Goal: Task Accomplishment & Management: Manage account settings

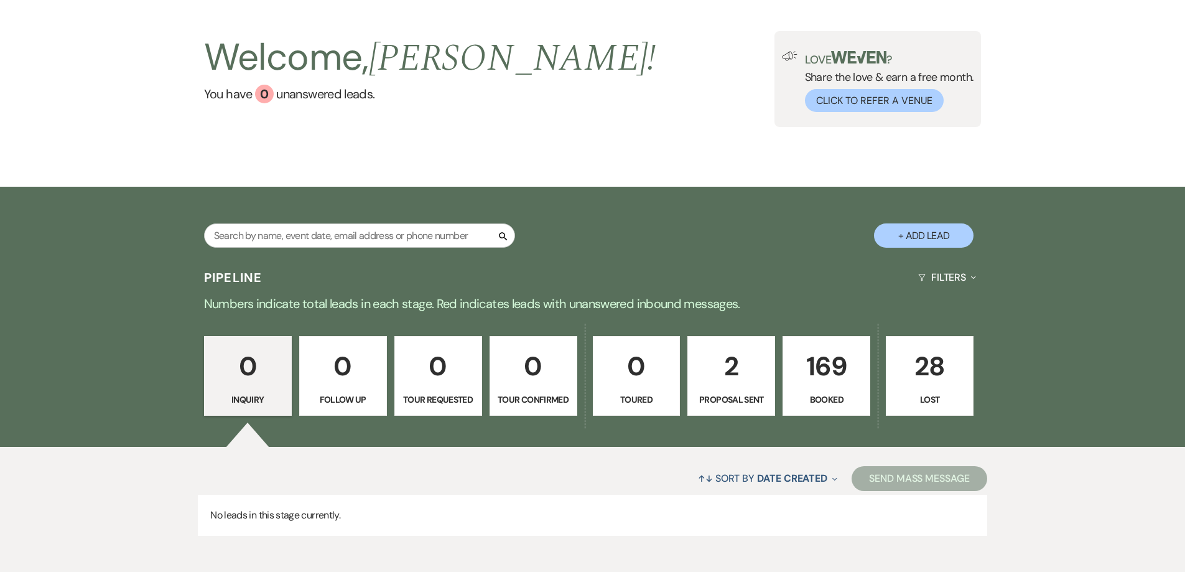
scroll to position [119, 0]
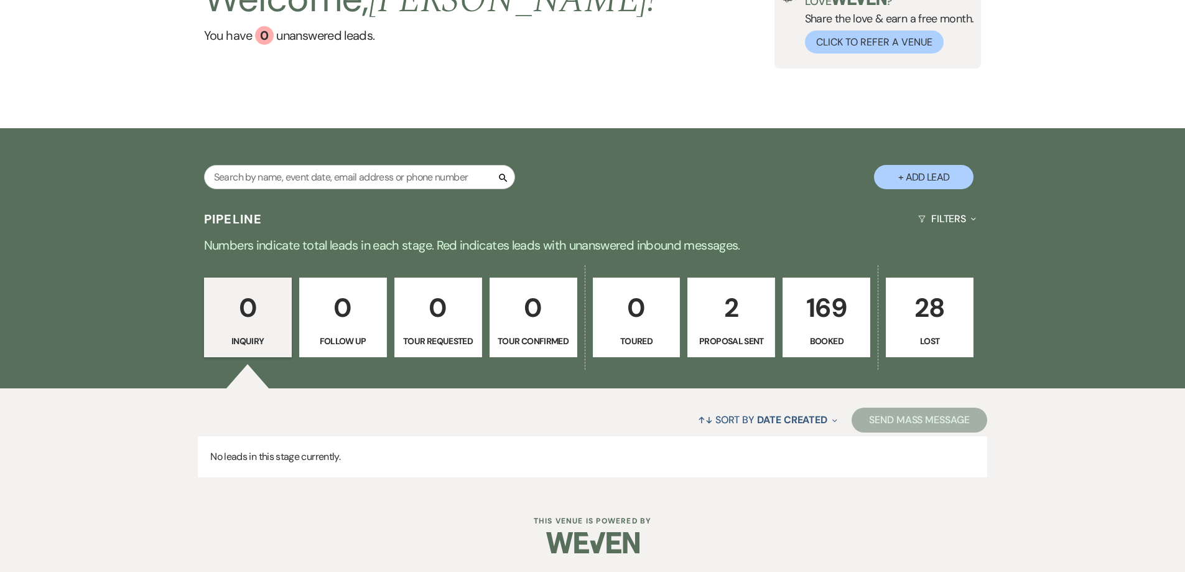
click at [796, 327] on p "169" at bounding box center [827, 308] width 72 height 42
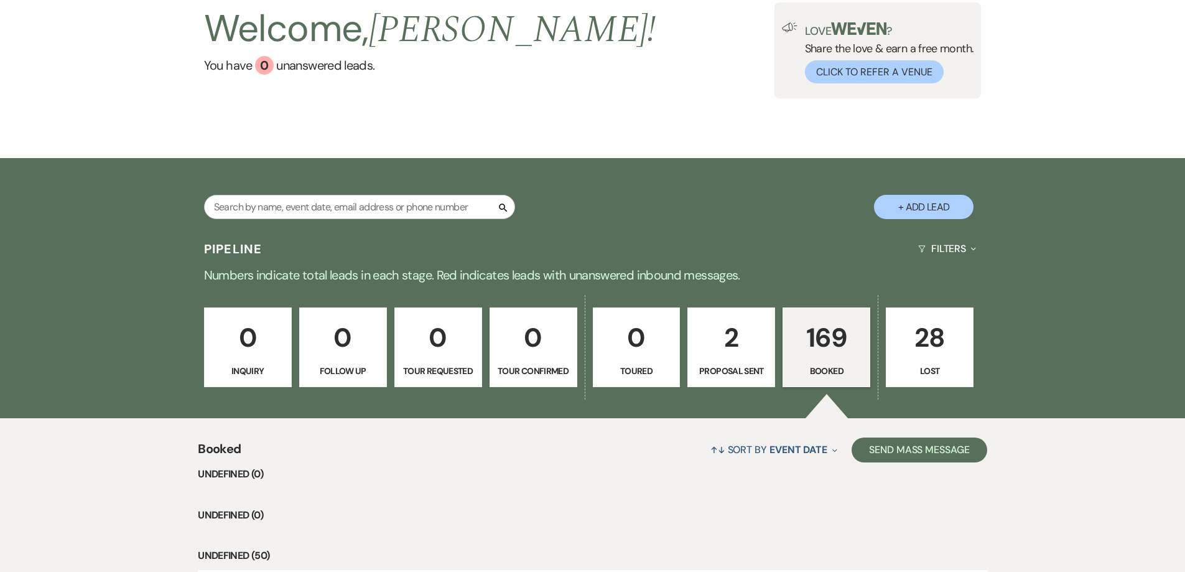
click at [351, 319] on p "0" at bounding box center [343, 338] width 72 height 42
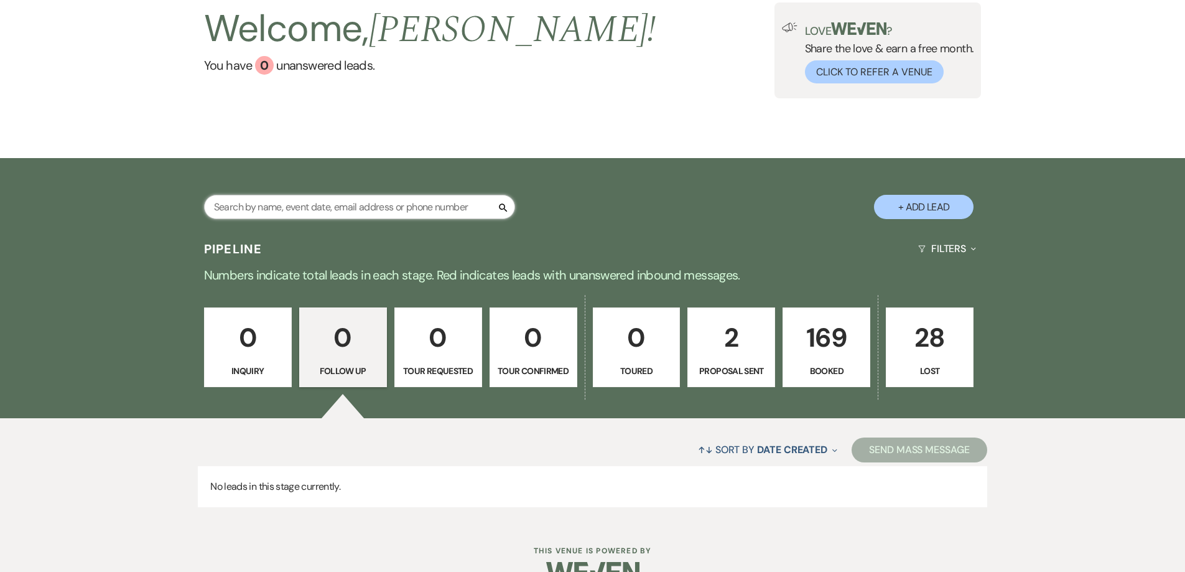
click at [347, 198] on input "text" at bounding box center [359, 207] width 311 height 24
click at [804, 361] on link "169 Booked" at bounding box center [827, 347] width 88 height 80
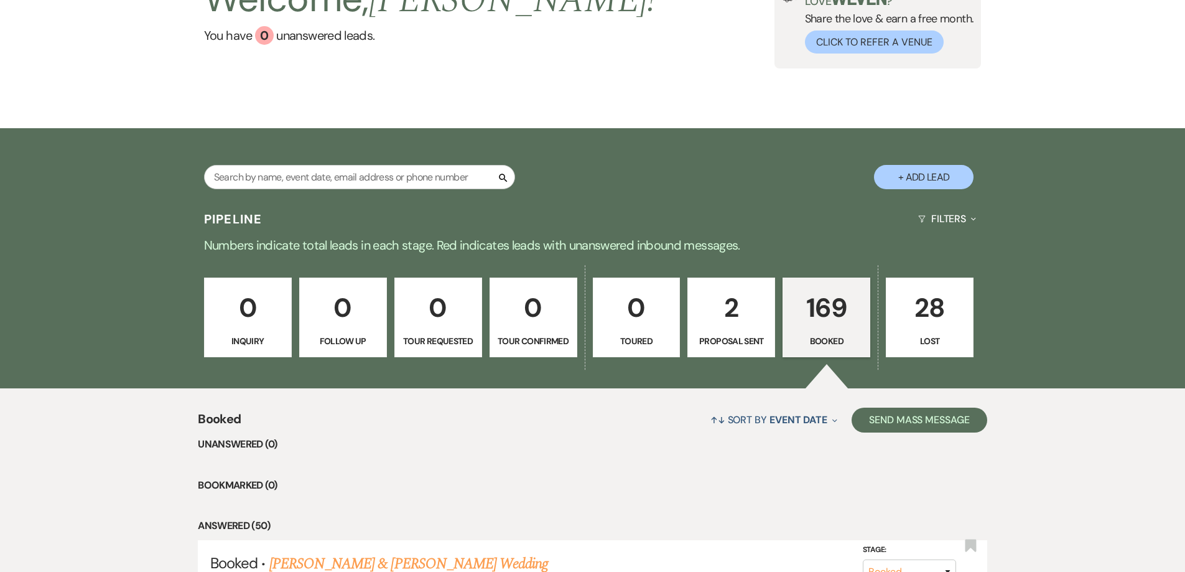
scroll to position [492, 0]
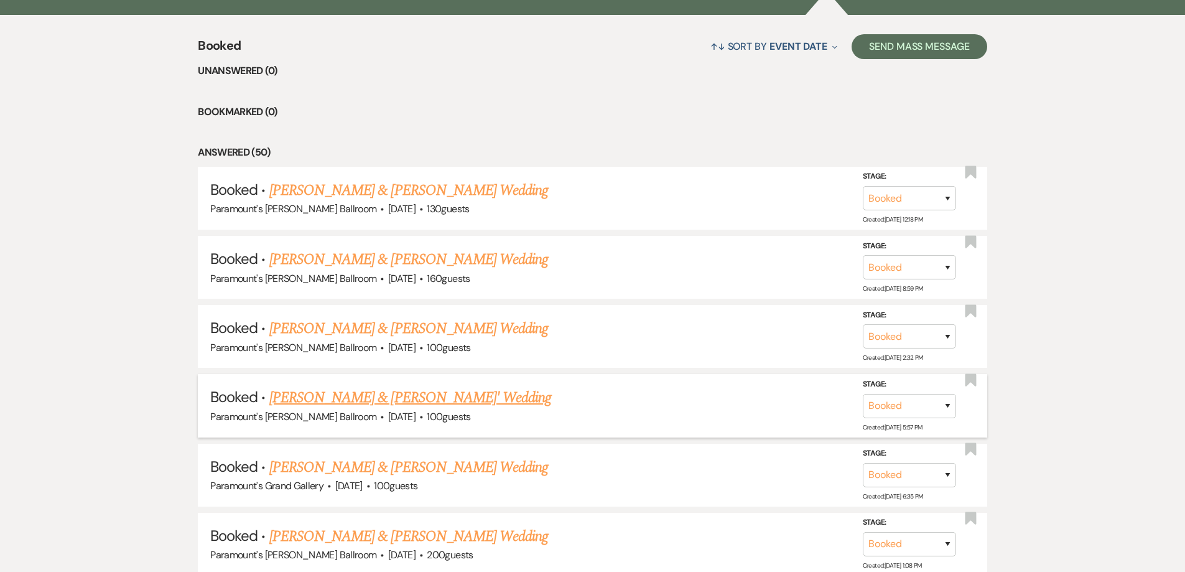
click at [343, 406] on link "[PERSON_NAME] & [PERSON_NAME]' Wedding" at bounding box center [410, 397] width 282 height 22
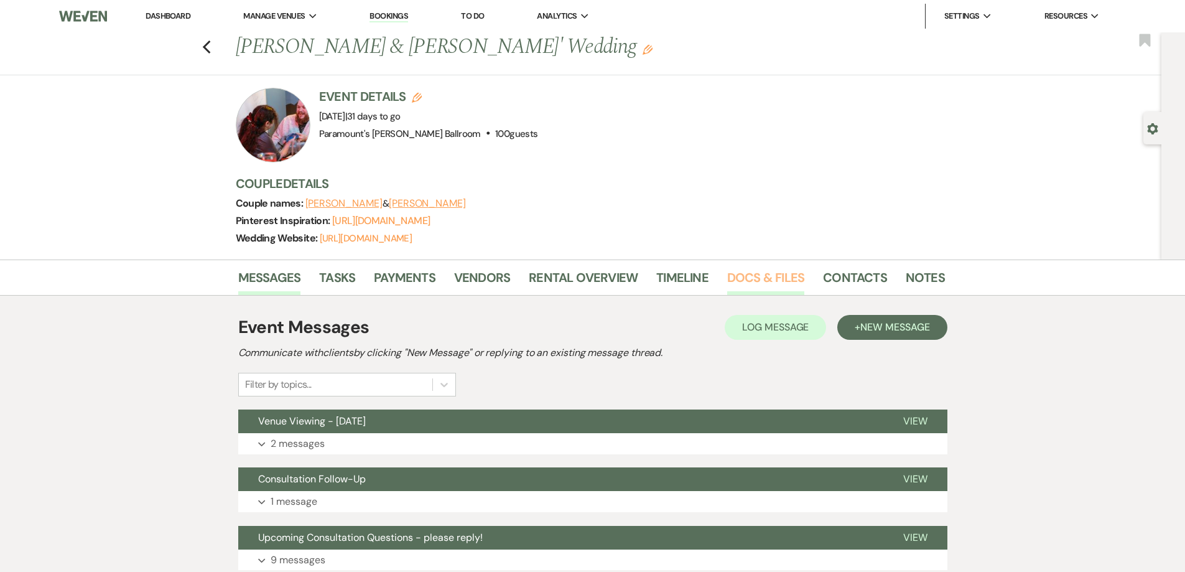
click at [745, 280] on link "Docs & Files" at bounding box center [765, 280] width 77 height 27
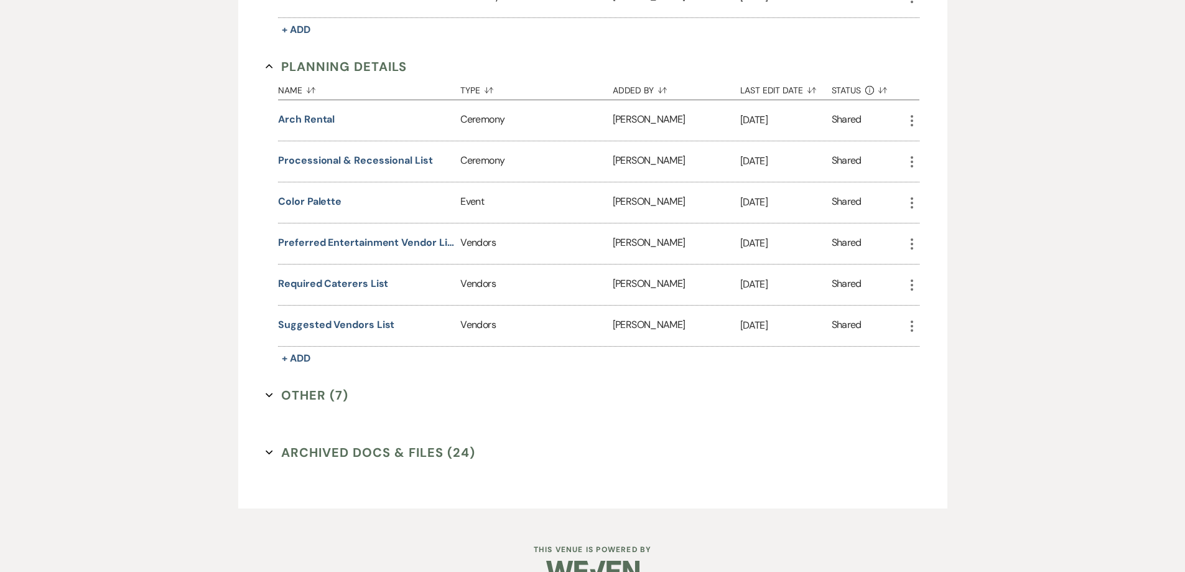
scroll to position [1095, 0]
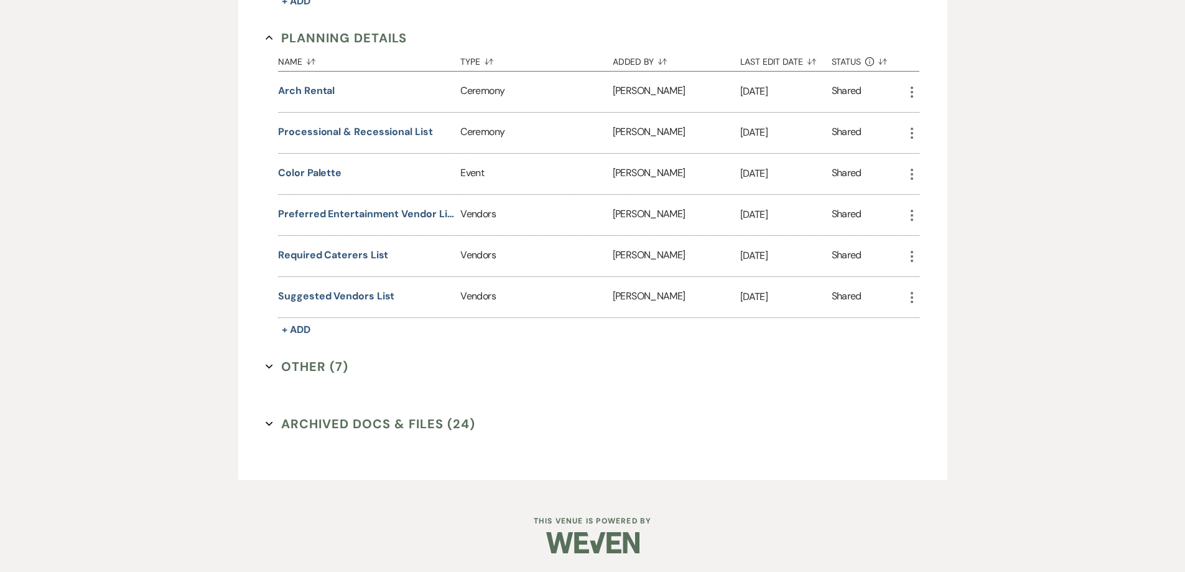
click at [315, 362] on button "Other (7) Expand" at bounding box center [307, 366] width 83 height 19
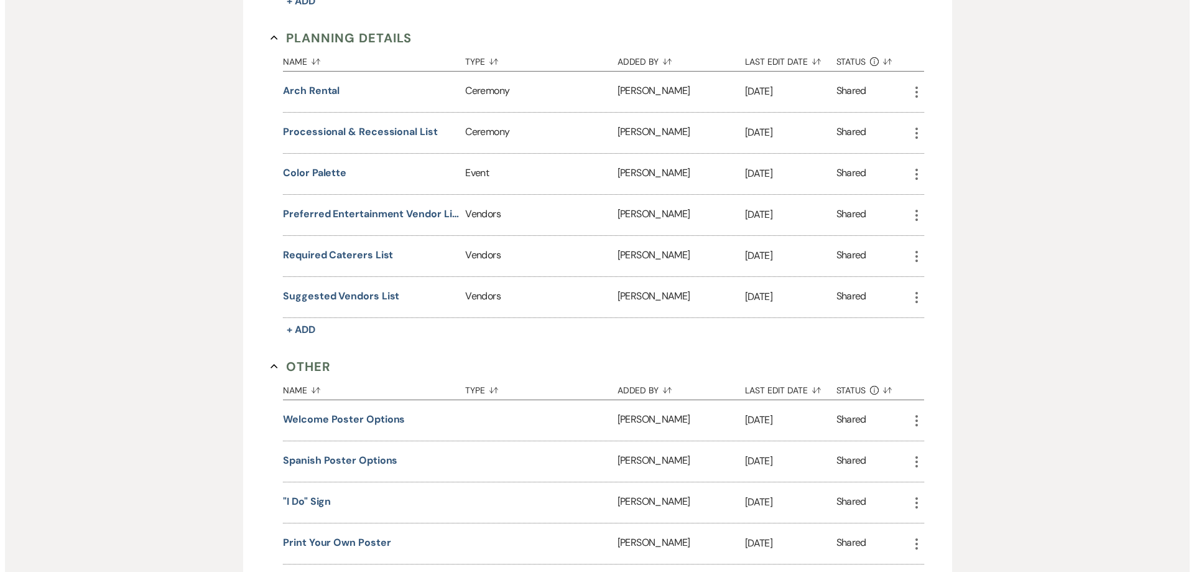
scroll to position [1220, 0]
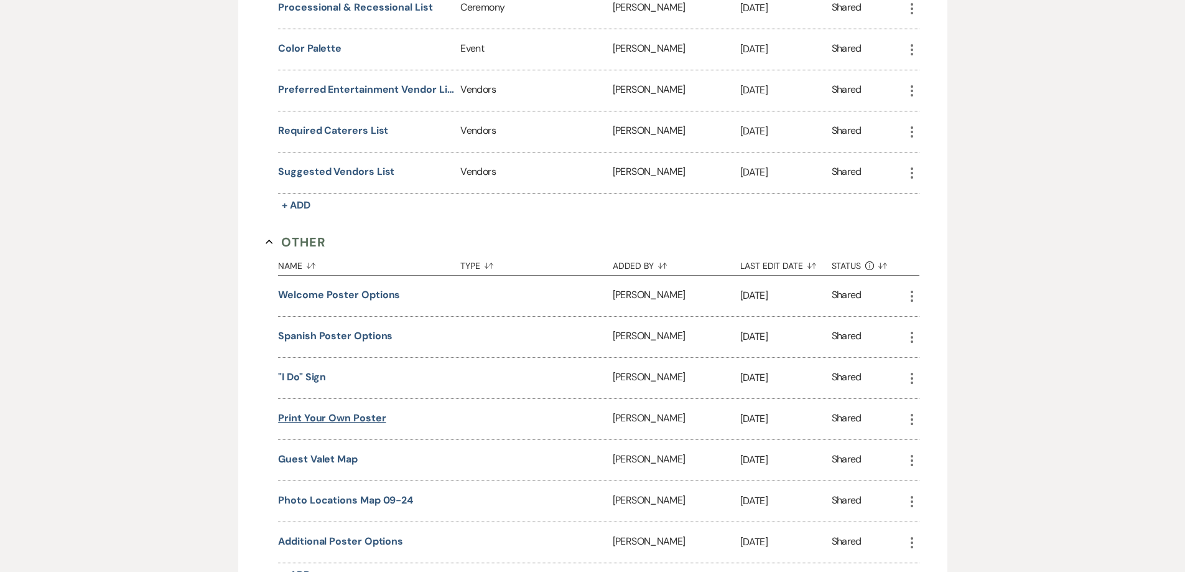
click at [320, 416] on button "Print Your Own Poster" at bounding box center [332, 418] width 108 height 15
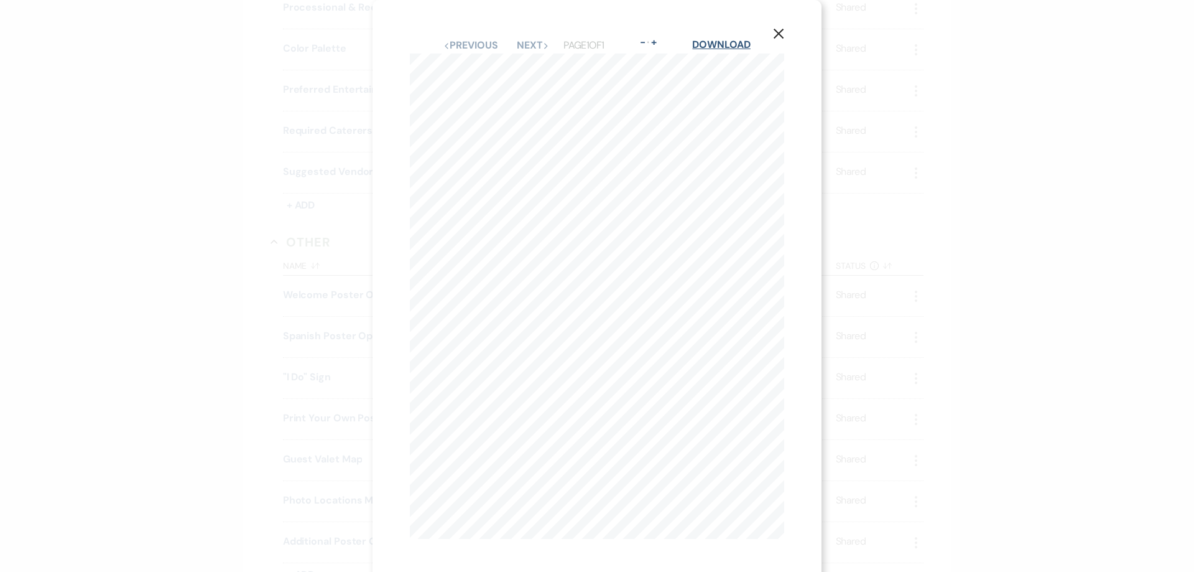
click at [712, 44] on link "Download" at bounding box center [721, 44] width 58 height 13
